Goal: Entertainment & Leisure: Consume media (video, audio)

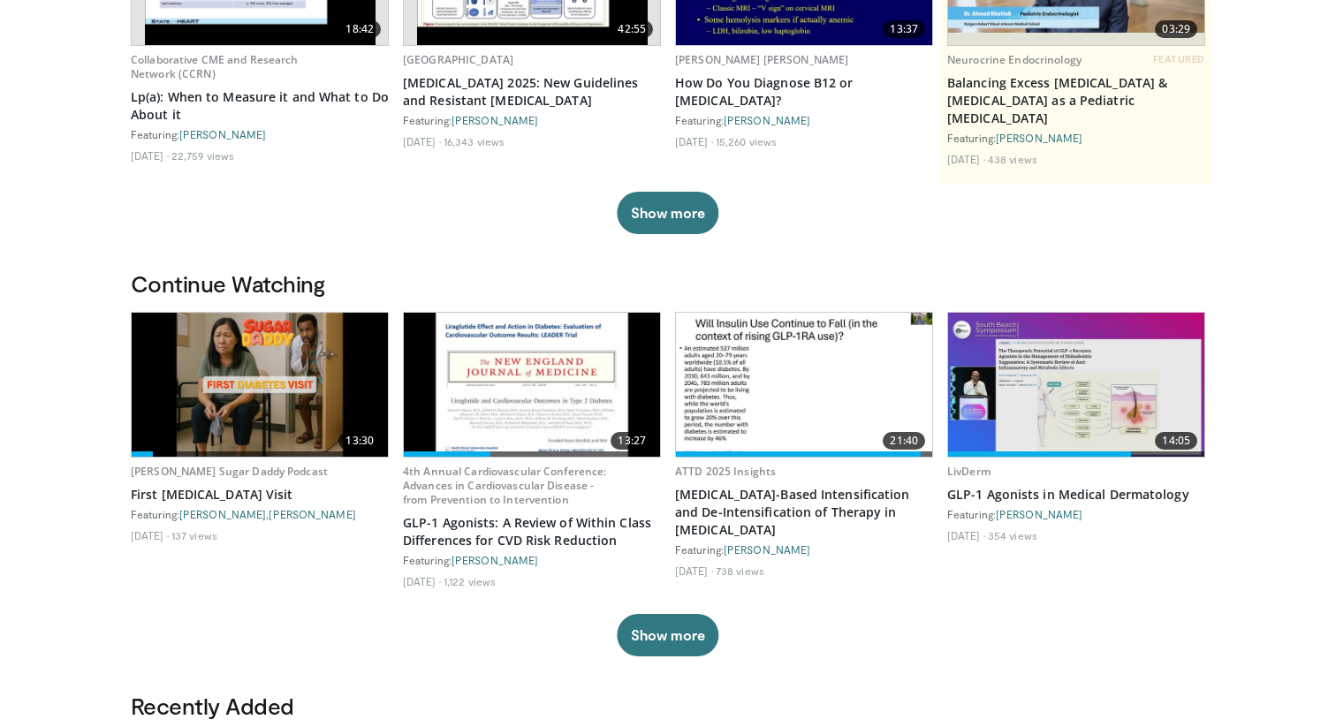
scroll to position [322, 0]
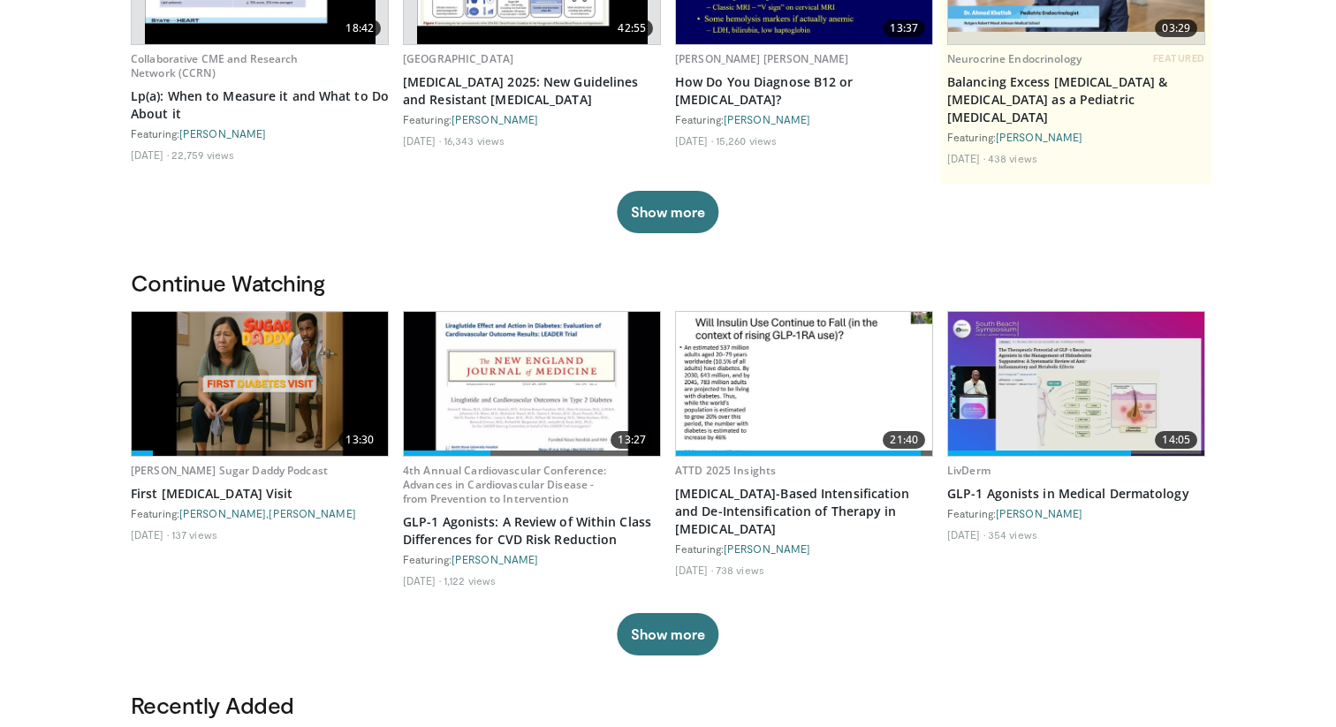
click at [841, 403] on img at bounding box center [804, 384] width 256 height 144
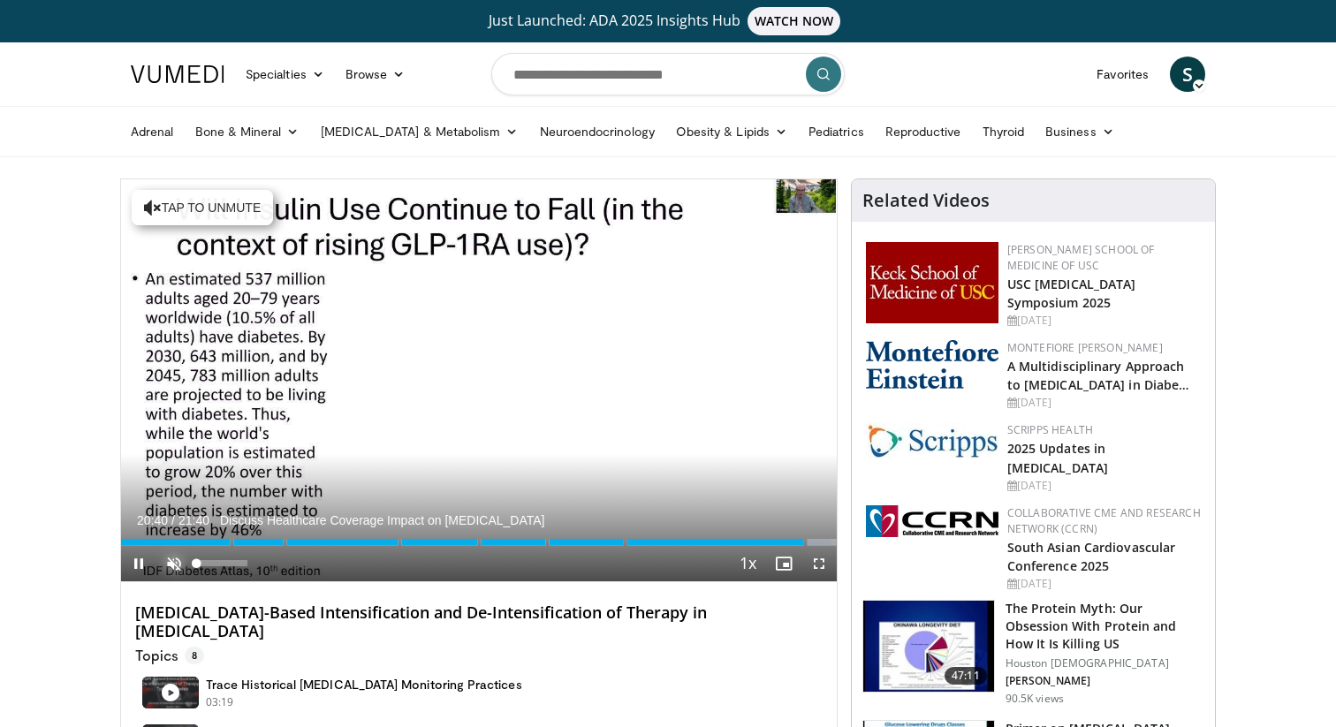
click at [160, 567] on span "Video Player" at bounding box center [173, 563] width 35 height 35
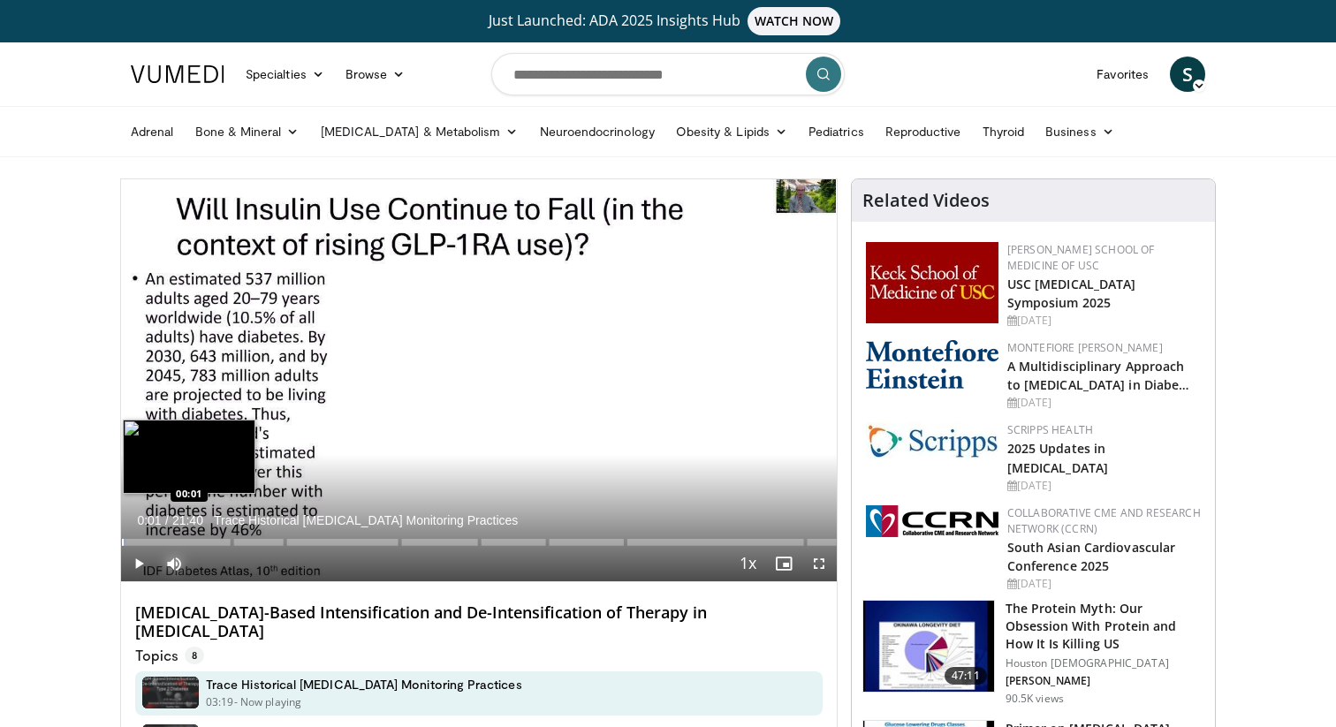
click at [122, 542] on div "Progress Bar" at bounding box center [123, 542] width 2 height 7
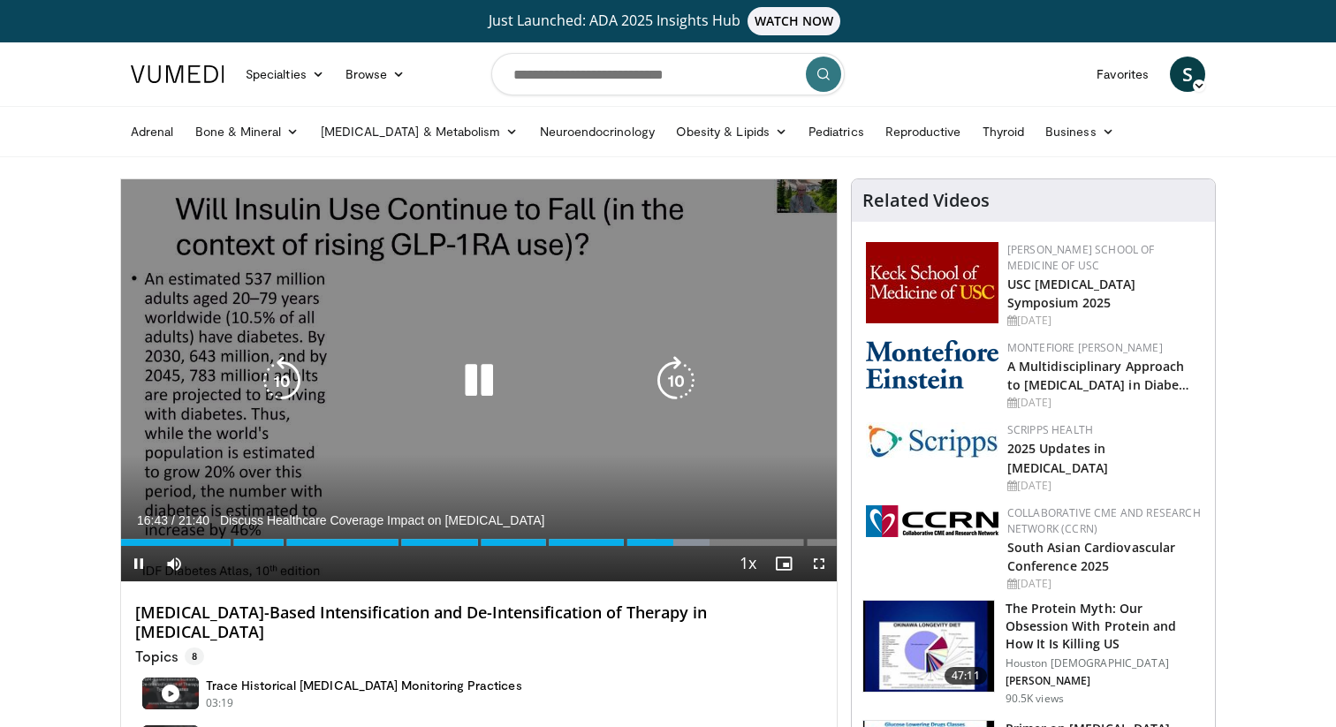
click at [498, 399] on icon "Video Player" at bounding box center [478, 380] width 49 height 49
